Goal: Task Accomplishment & Management: Manage account settings

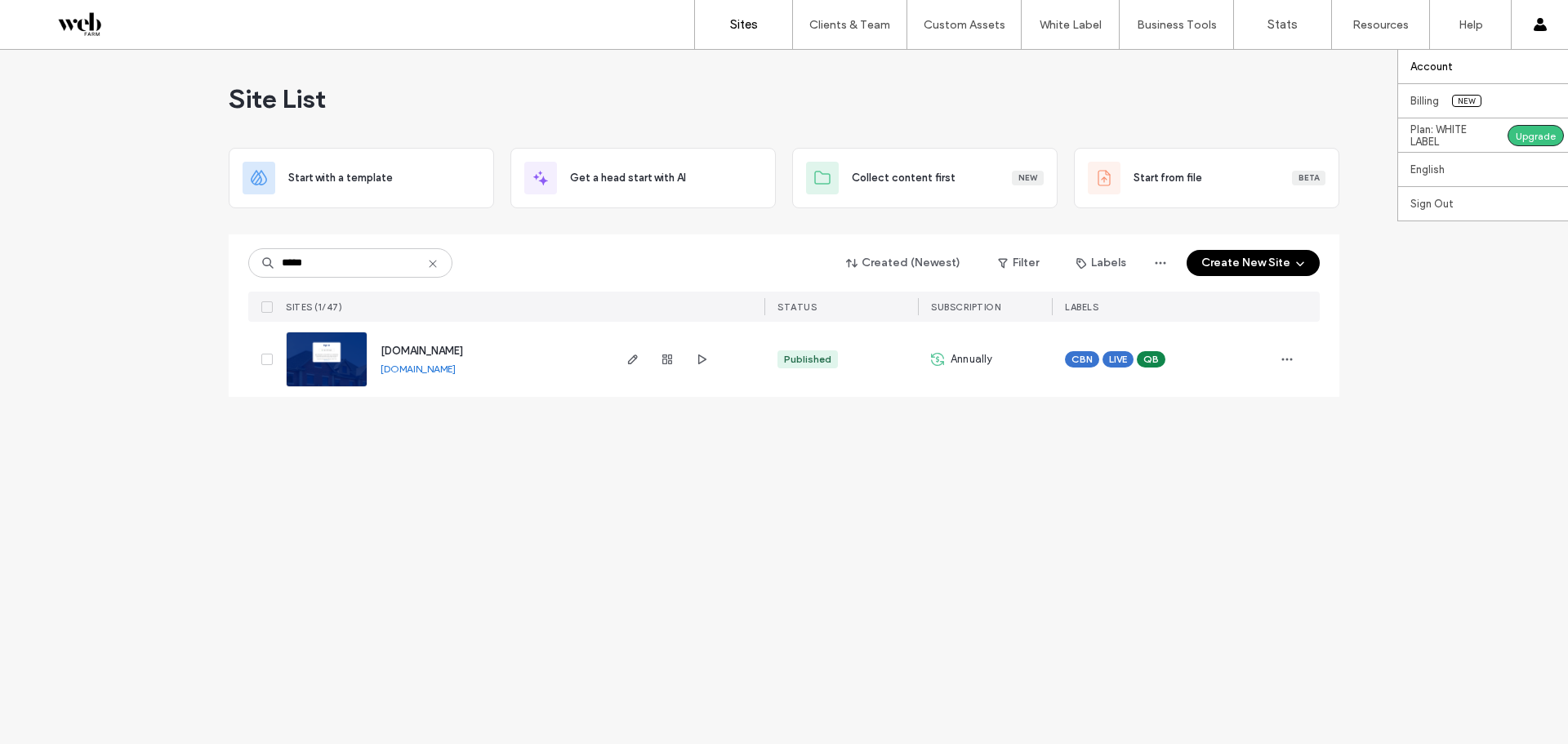
click at [1444, 67] on label "Account" at bounding box center [1431, 66] width 42 height 13
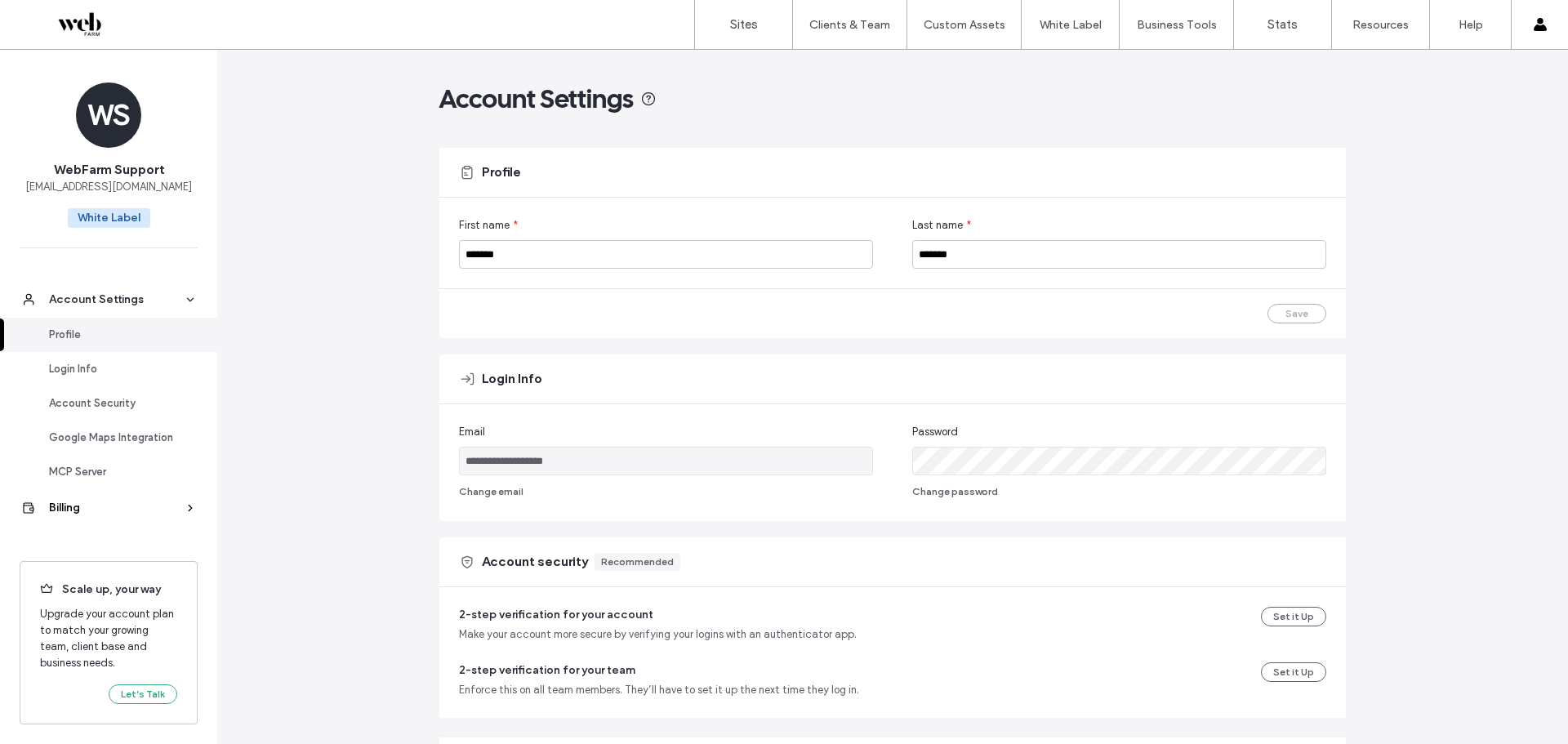
click at [177, 505] on div "Billing" at bounding box center [116, 508] width 134 height 16
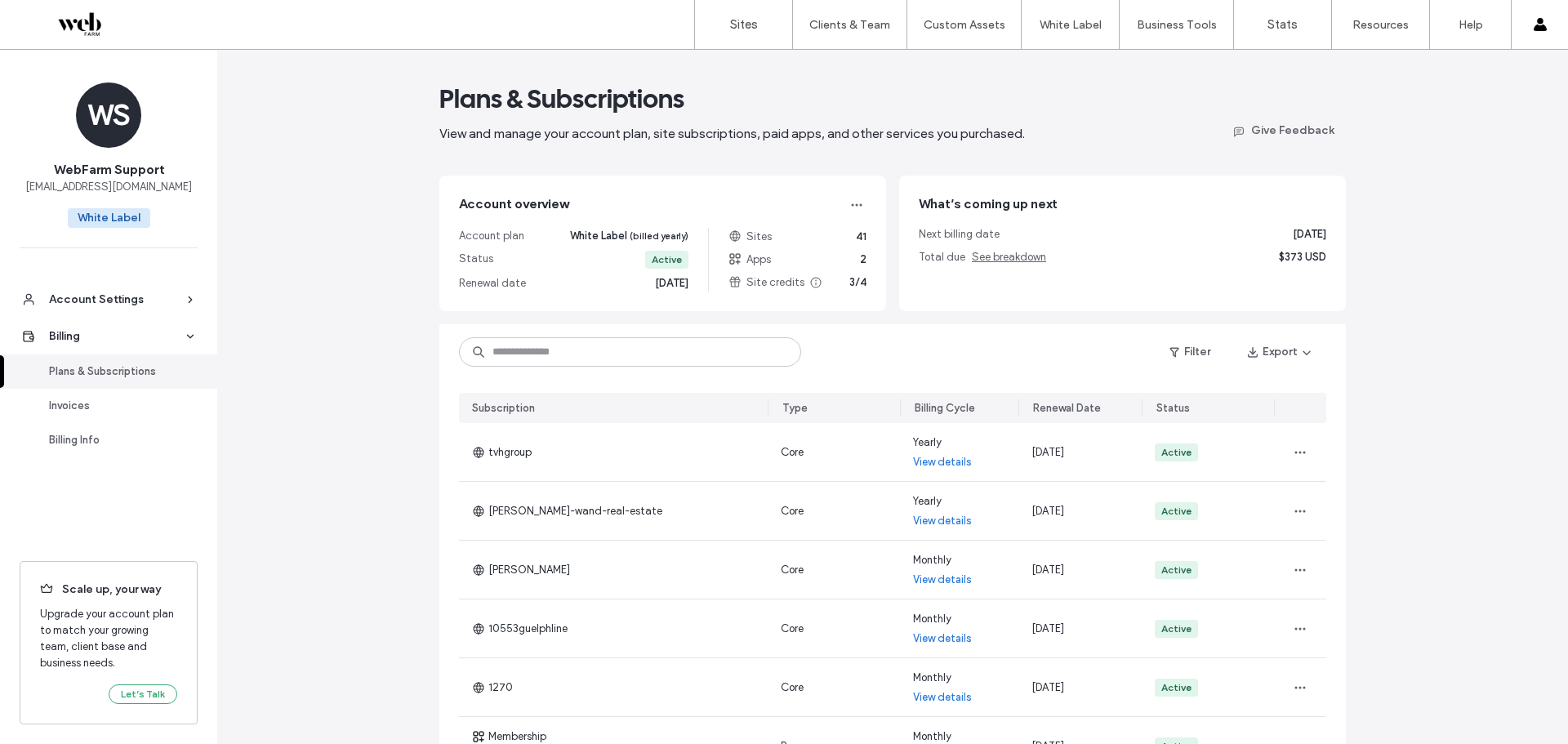
scroll to position [352, 0]
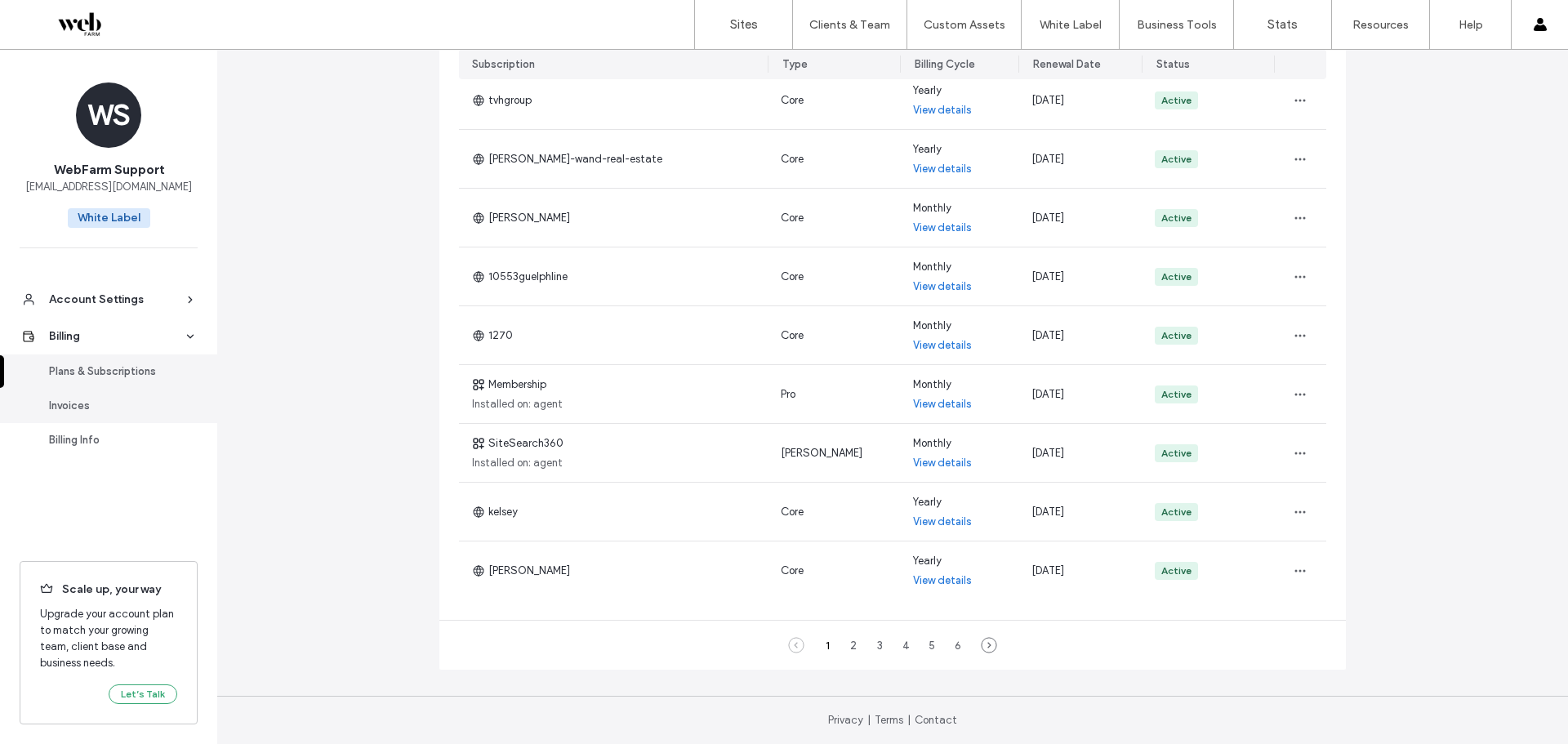
click at [105, 403] on div "Invoices" at bounding box center [116, 406] width 134 height 16
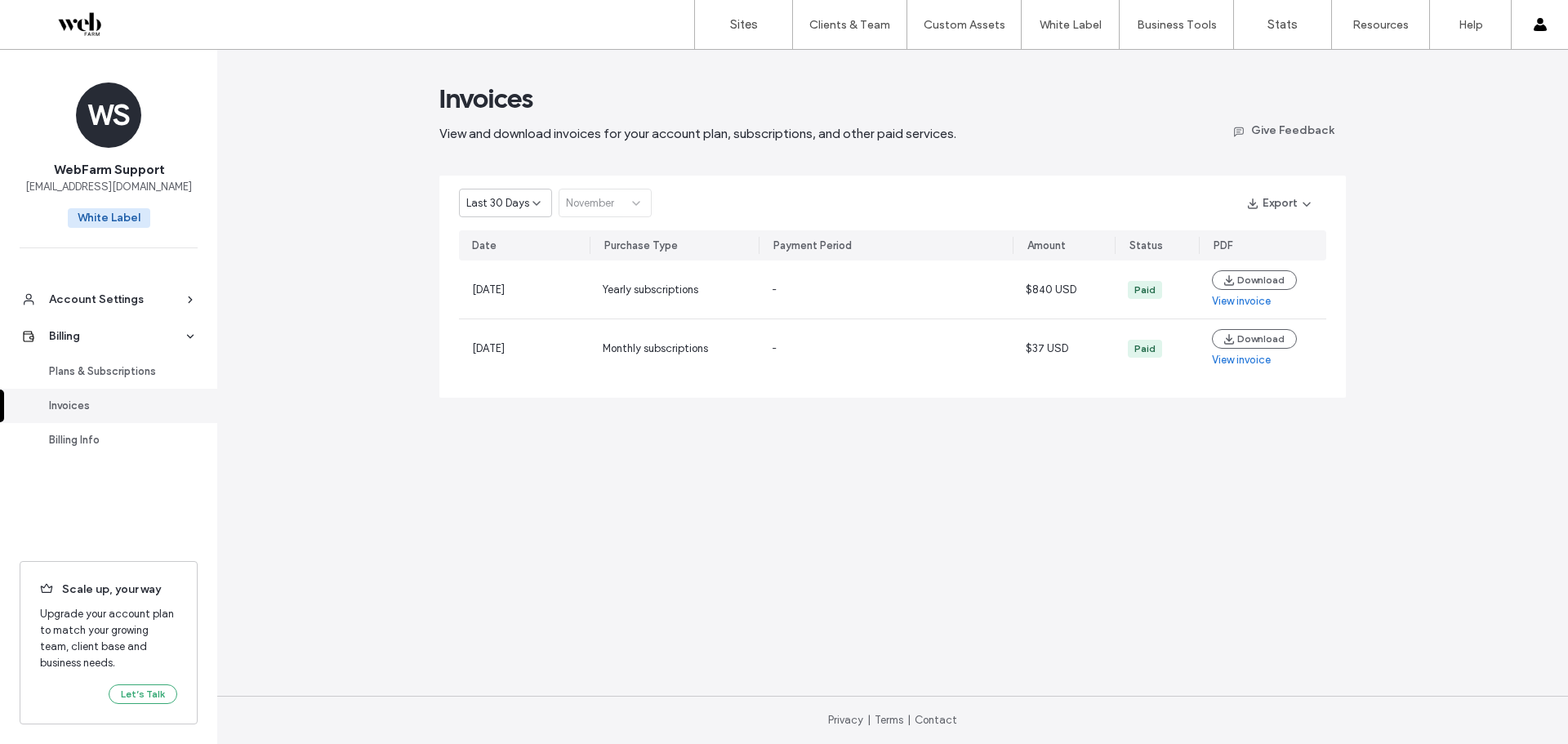
click at [524, 213] on div "Last 30 Days" at bounding box center [506, 203] width 93 height 29
click at [496, 268] on span "Current Year" at bounding box center [496, 261] width 60 height 16
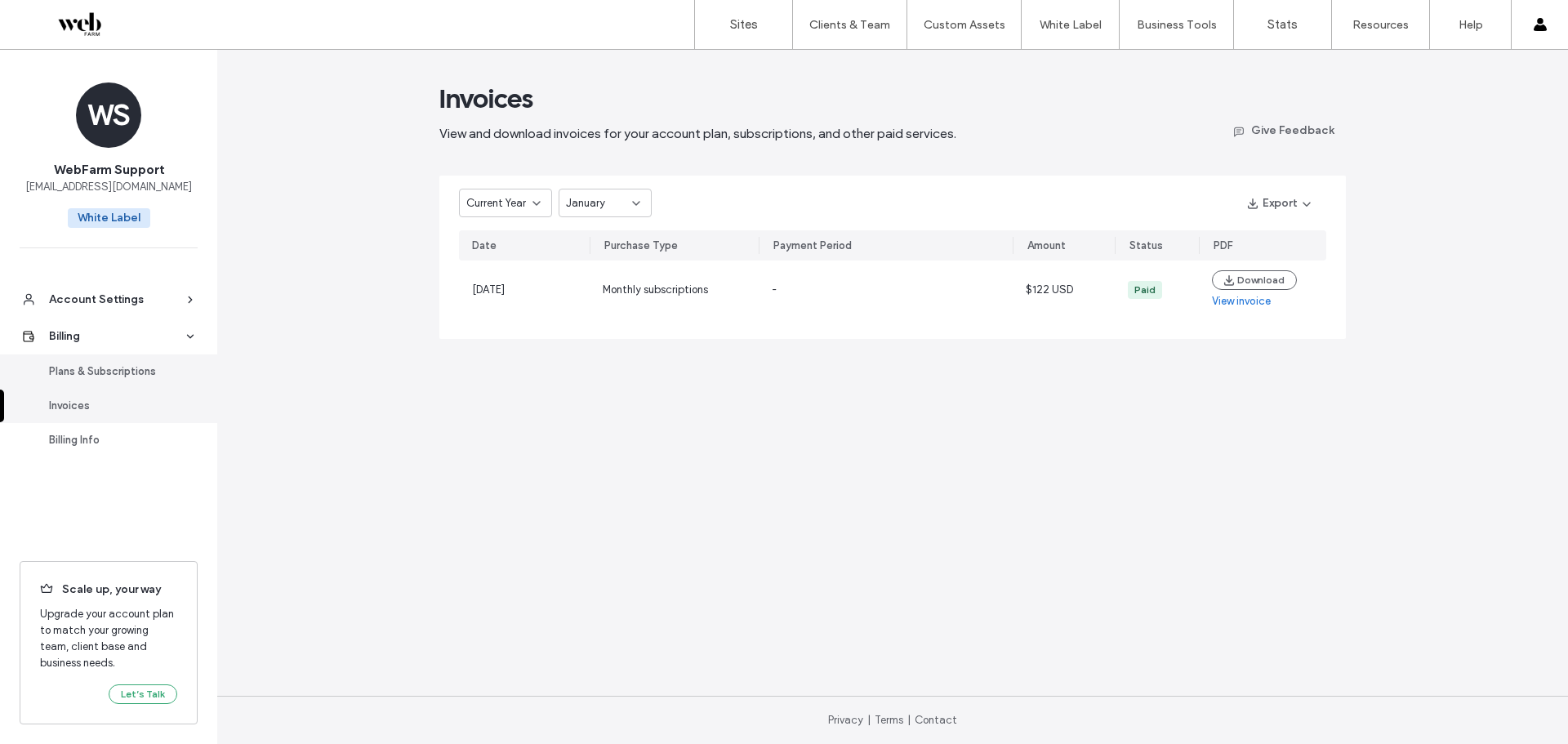
click at [150, 371] on div "Plans & Subscriptions" at bounding box center [116, 372] width 134 height 16
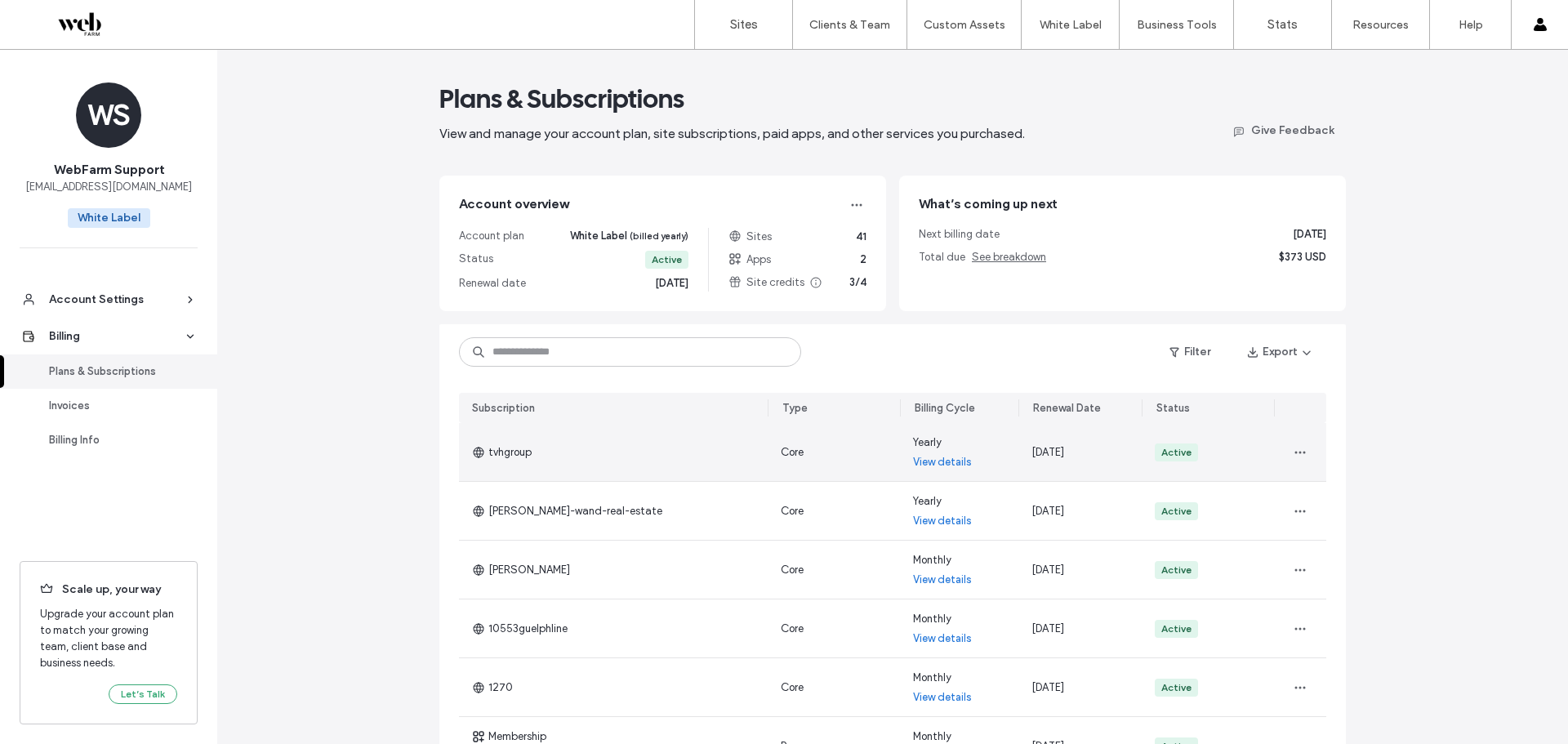
click at [936, 467] on link "View details" at bounding box center [943, 462] width 59 height 16
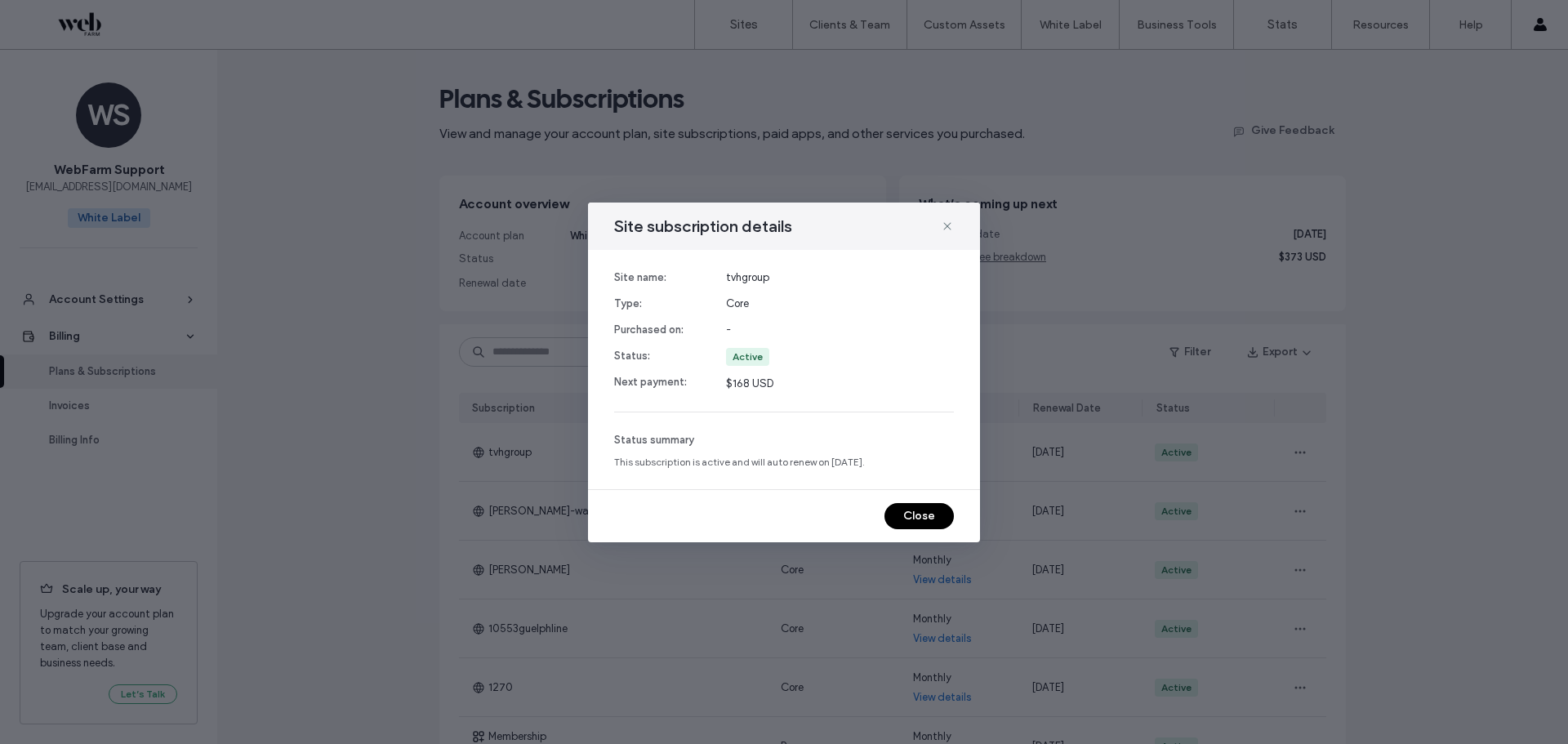
click at [1462, 519] on div "Site subscription details Site name: Type: Purchased on: Status: Next payment: …" at bounding box center [784, 372] width 1568 height 744
